Goal: Task Accomplishment & Management: Complete application form

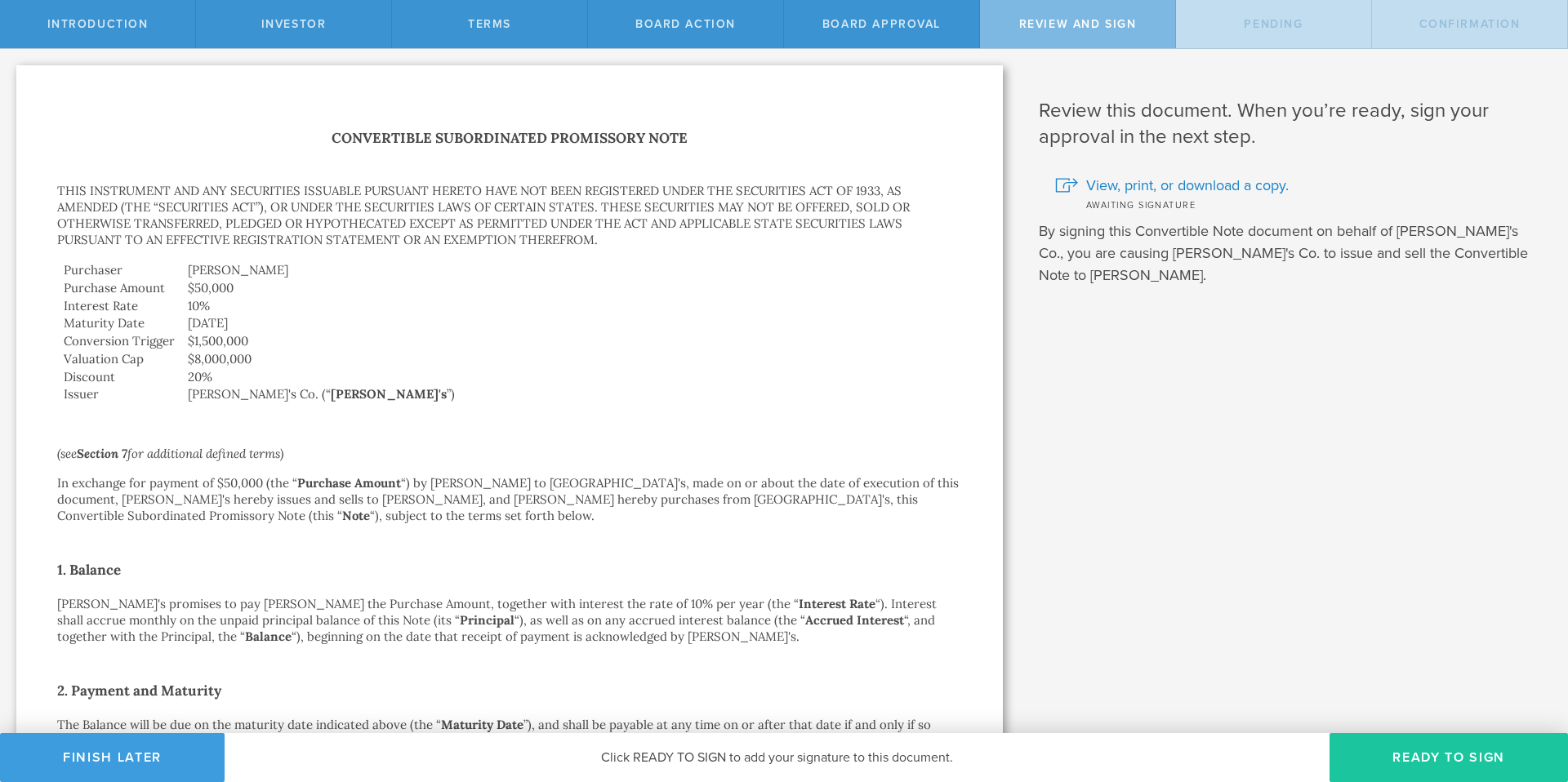
click at [1453, 754] on button "Ready to Sign" at bounding box center [1449, 757] width 239 height 49
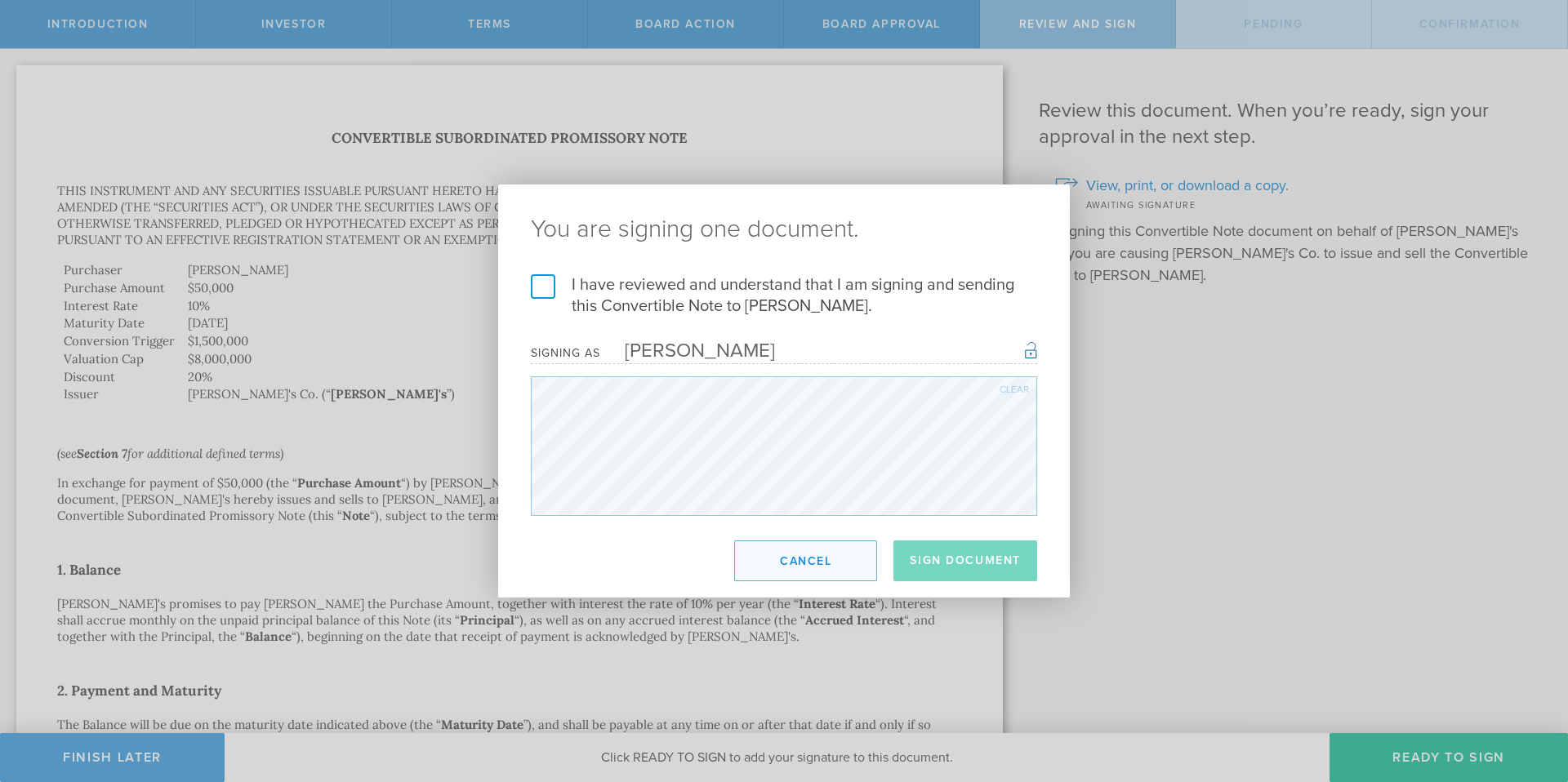
click at [795, 571] on button "Cancel" at bounding box center [805, 561] width 143 height 41
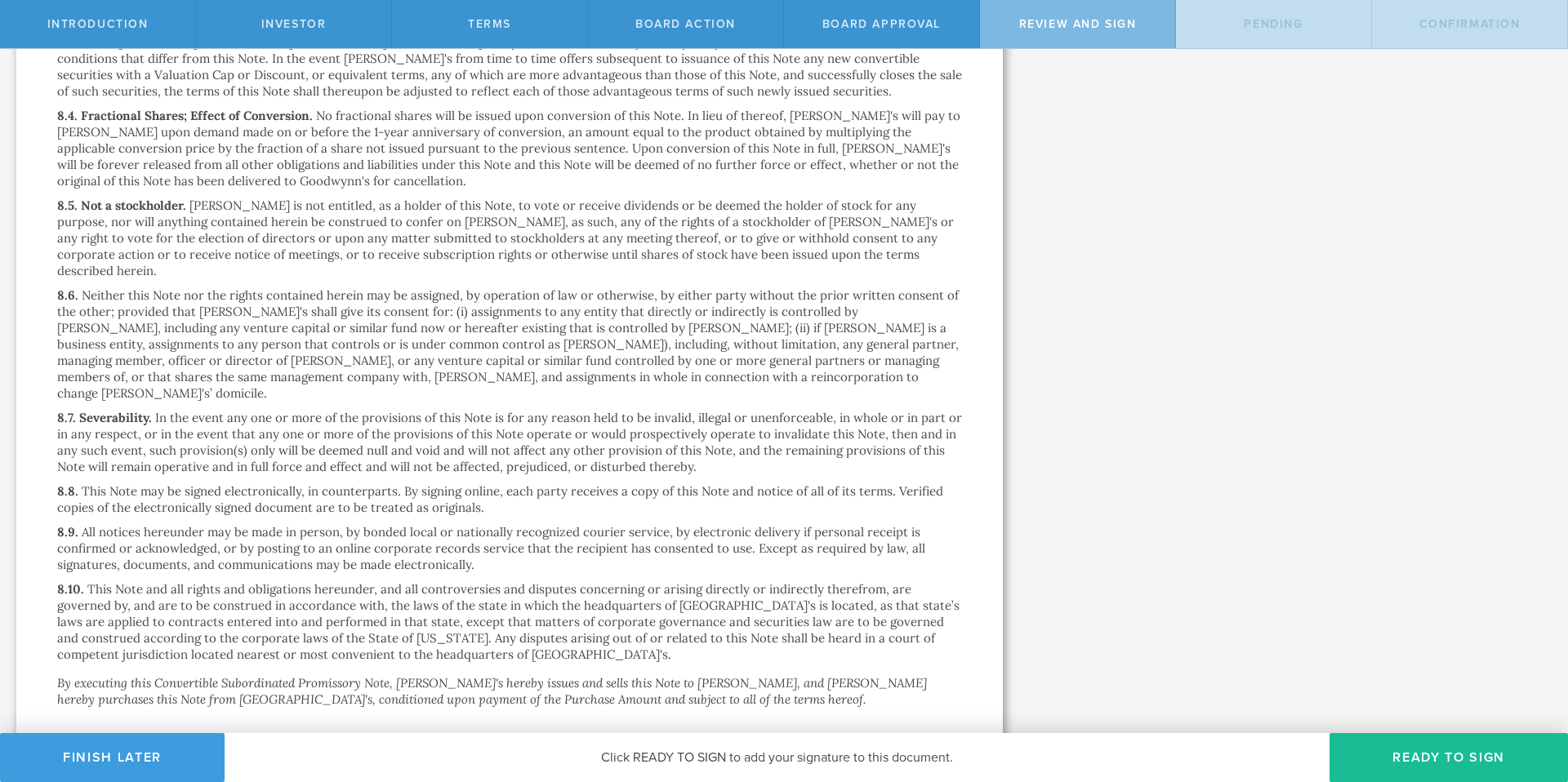
scroll to position [3507, 0]
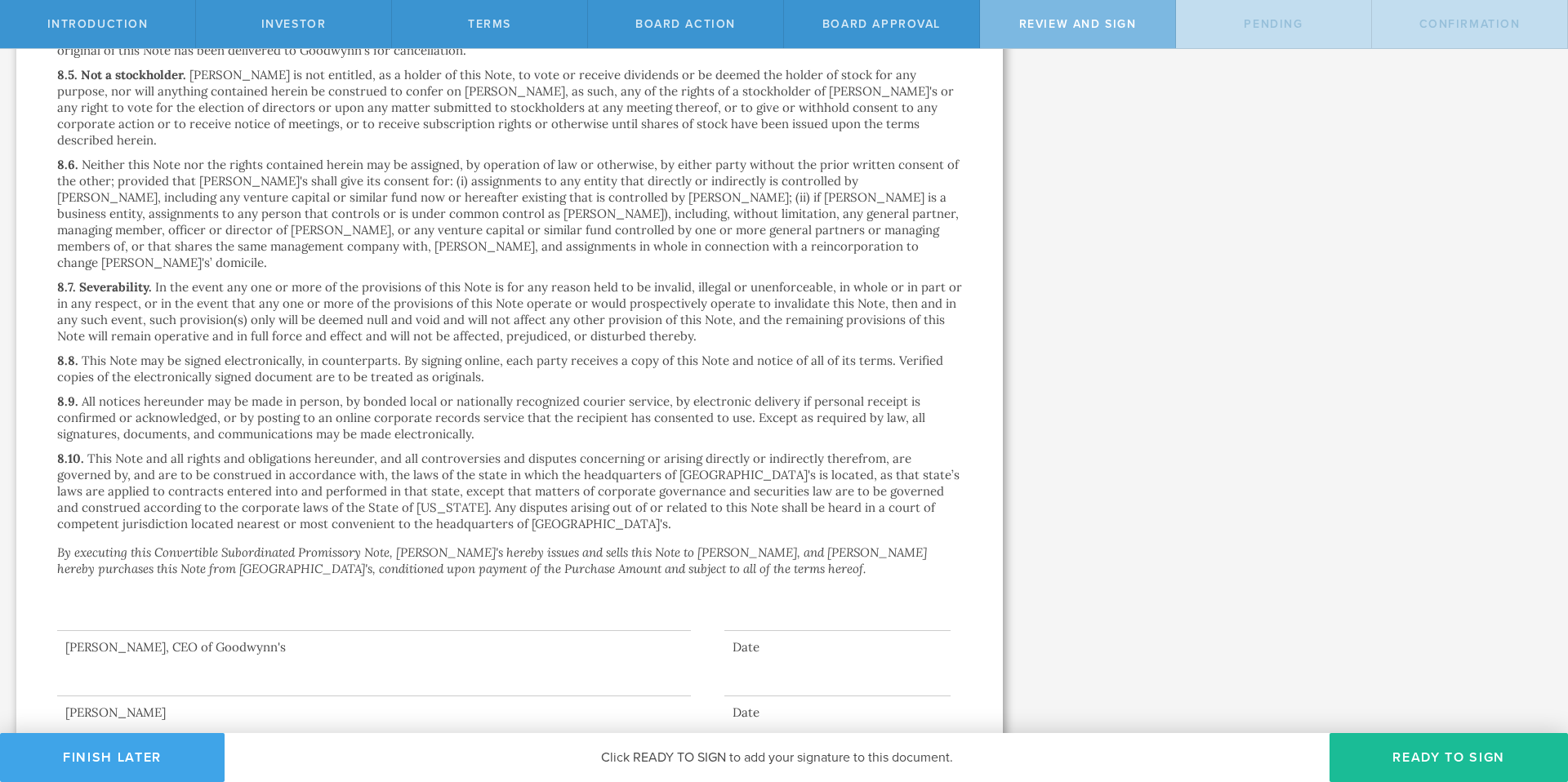
click at [152, 751] on button "Finish Later" at bounding box center [112, 757] width 225 height 49
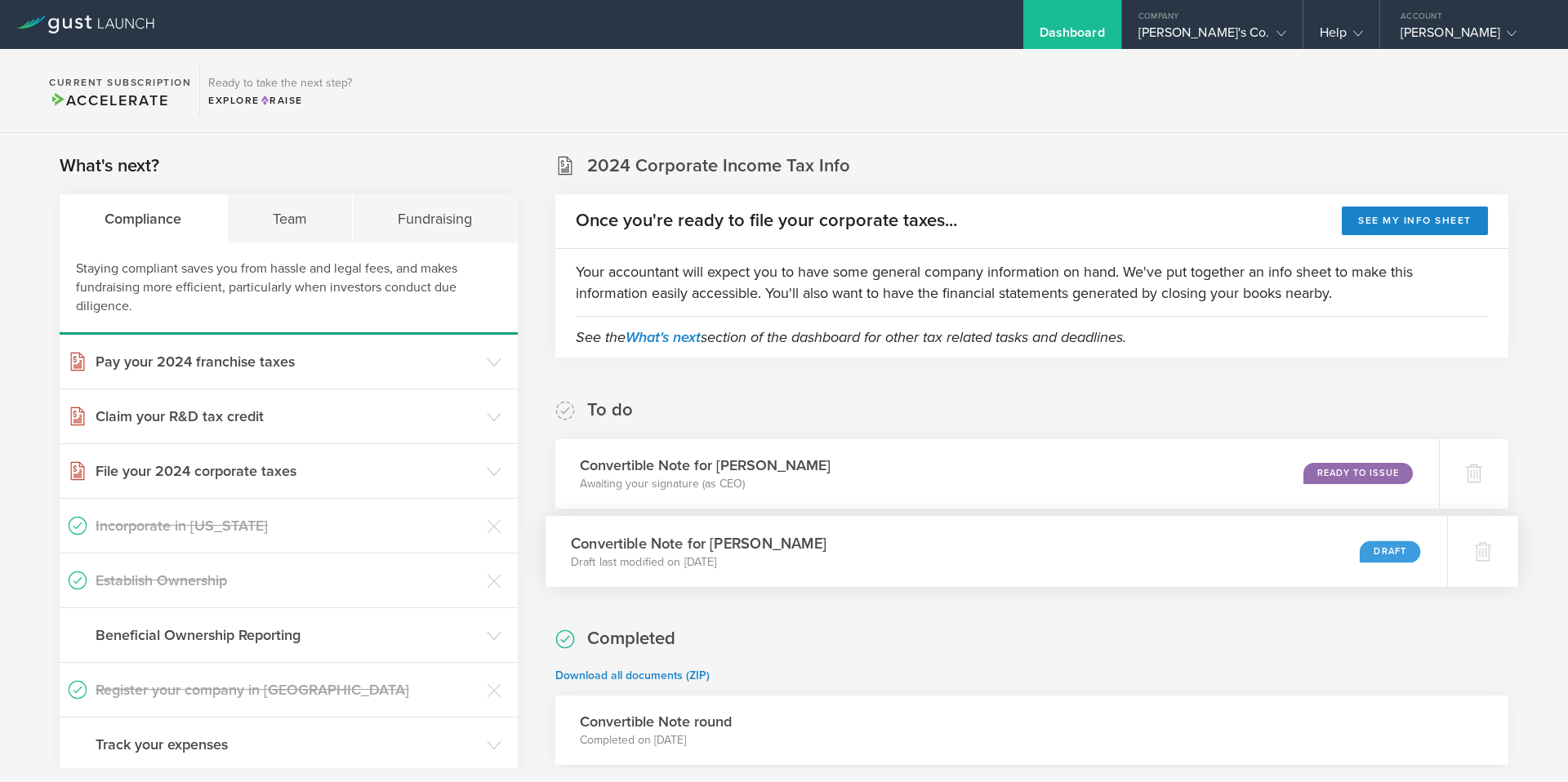
click at [895, 558] on div "Convertible Note for [PERSON_NAME] Draft last modified on [DATE] Draft" at bounding box center [996, 551] width 902 height 71
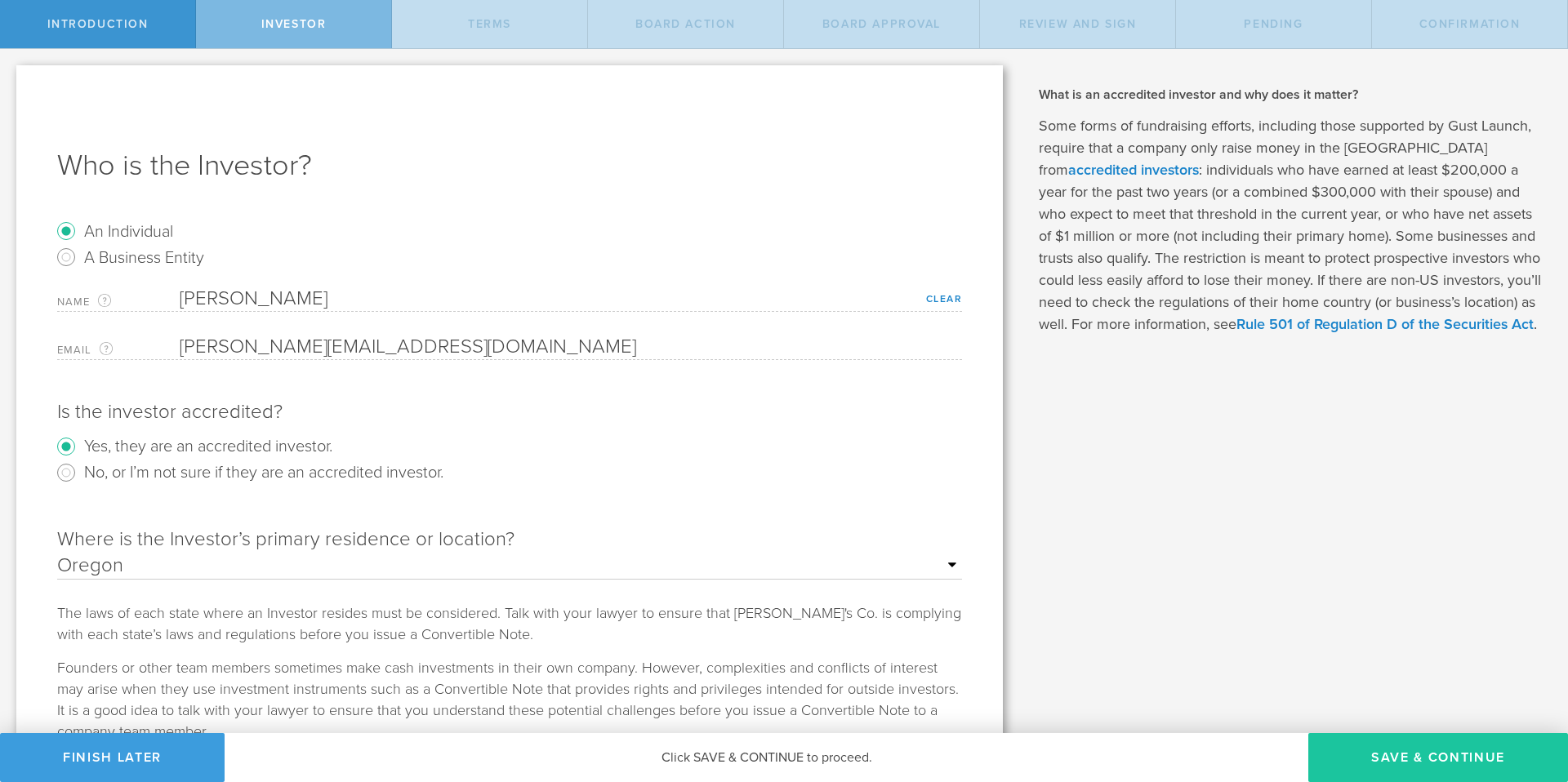
click at [1399, 763] on button "Save & Continue" at bounding box center [1437, 757] width 259 height 49
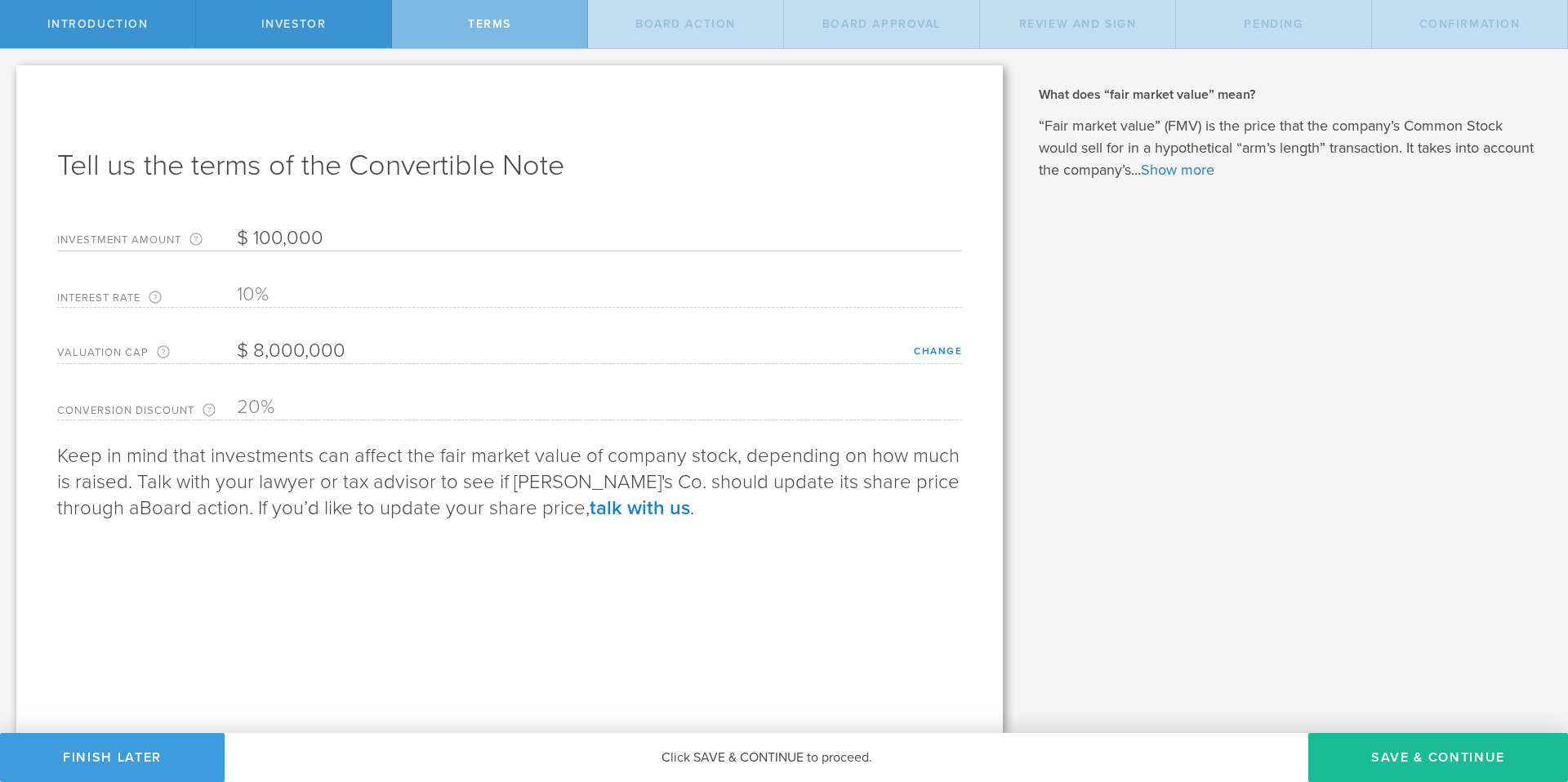
click at [1399, 763] on button "Save & Continue" at bounding box center [1437, 757] width 259 height 49
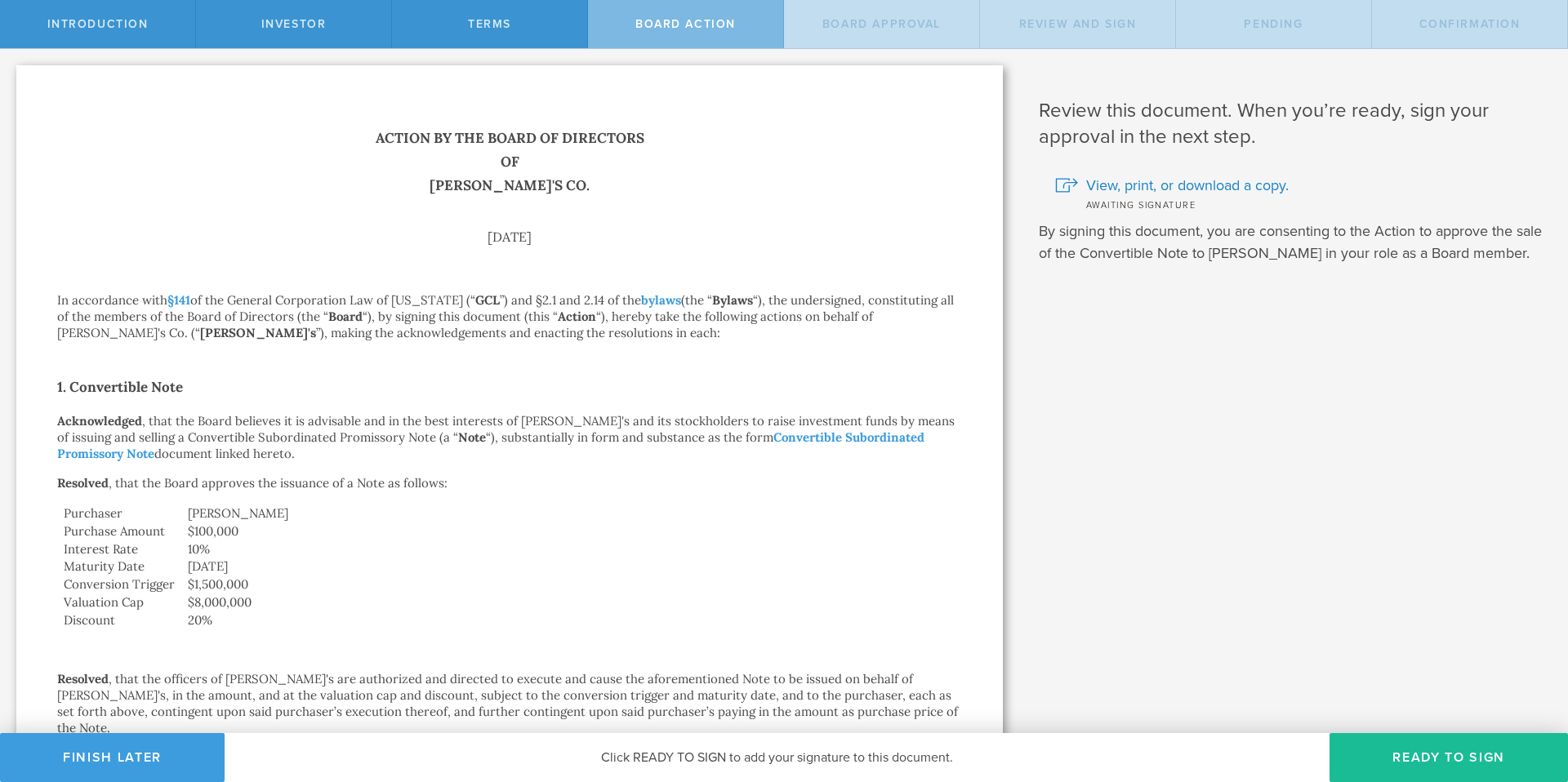
click at [1399, 763] on button "Ready to Sign" at bounding box center [1449, 757] width 239 height 49
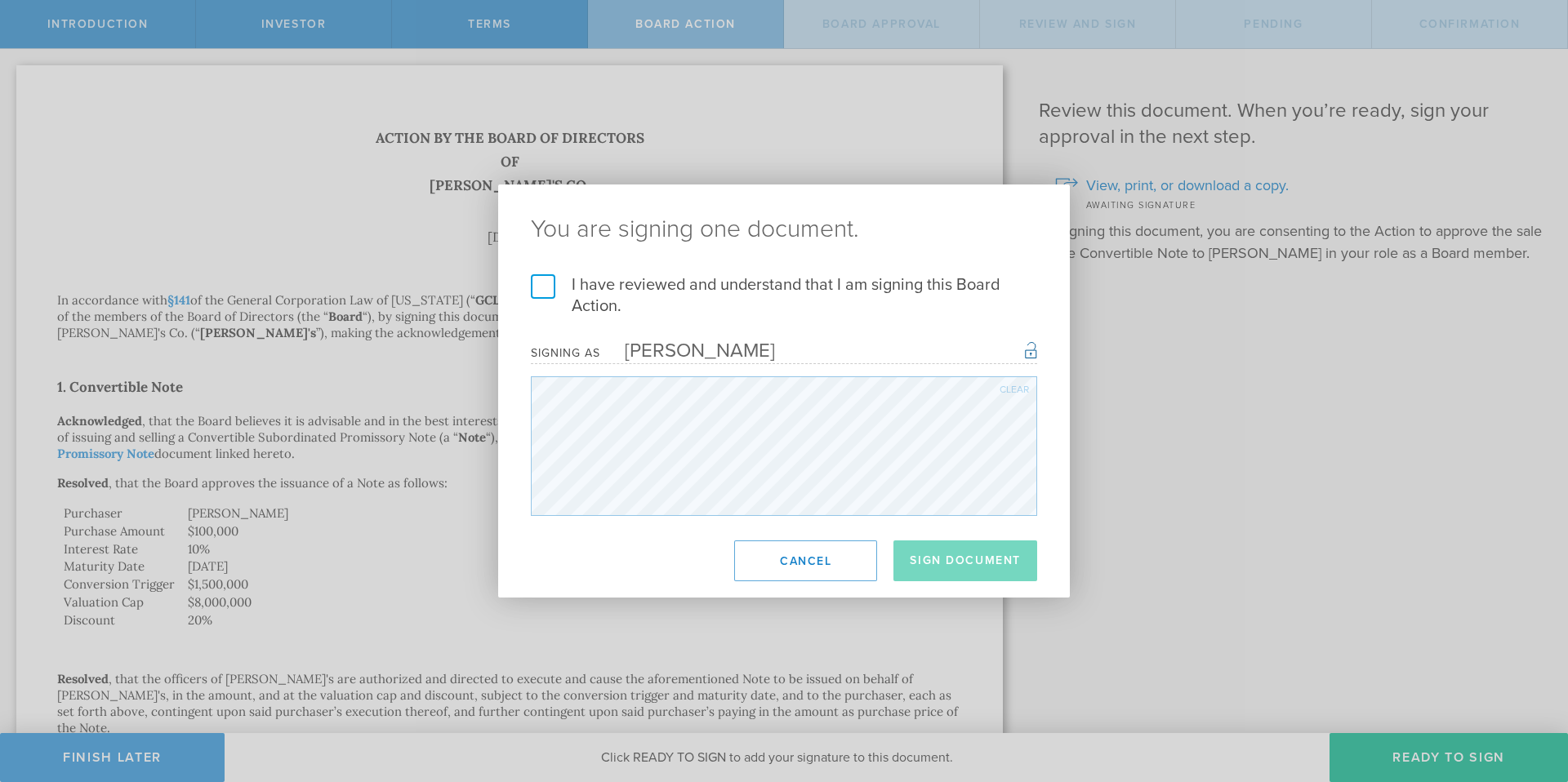
click at [523, 291] on div "I have reviewed and understand that I am signing this Board Action. I understan…" at bounding box center [783, 394] width 571 height 242
click at [549, 291] on label "I have reviewed and understand that I am signing this Board Action." at bounding box center [783, 295] width 506 height 43
click at [0, 0] on input "I have reviewed and understand that I am signing this Board Action." at bounding box center [0, 0] width 0 height 0
click at [986, 555] on button "Sign Document" at bounding box center [964, 561] width 143 height 41
